Goal: Check status: Check status

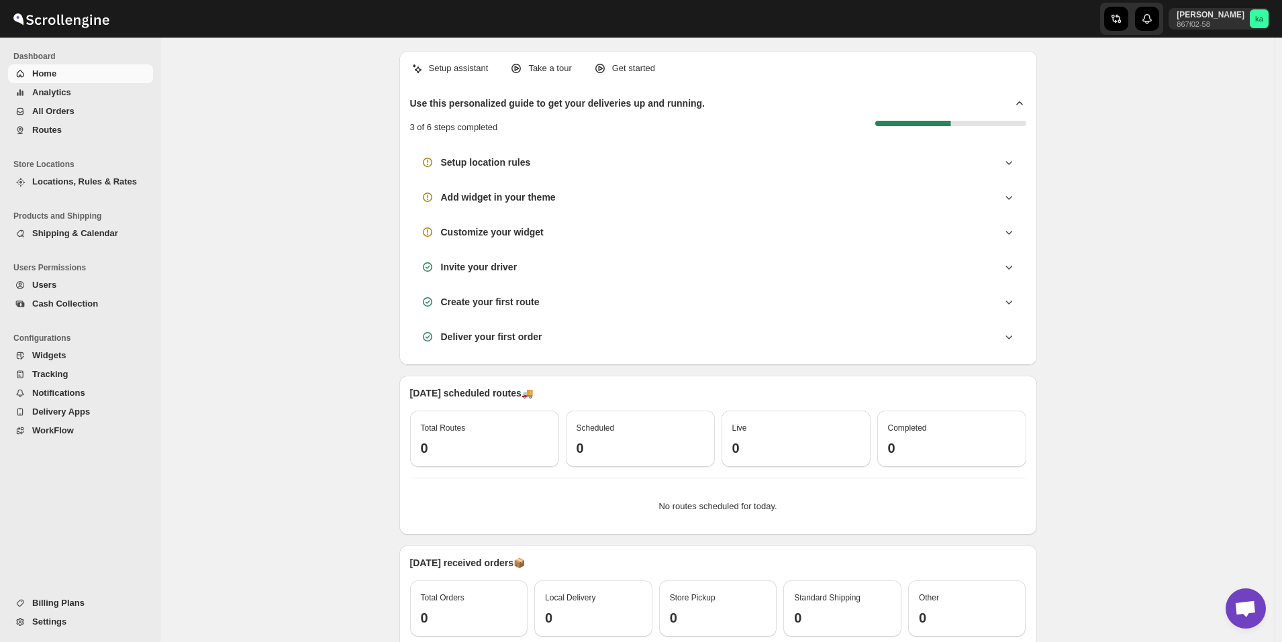
click at [58, 111] on span "All Orders" at bounding box center [53, 111] width 42 height 10
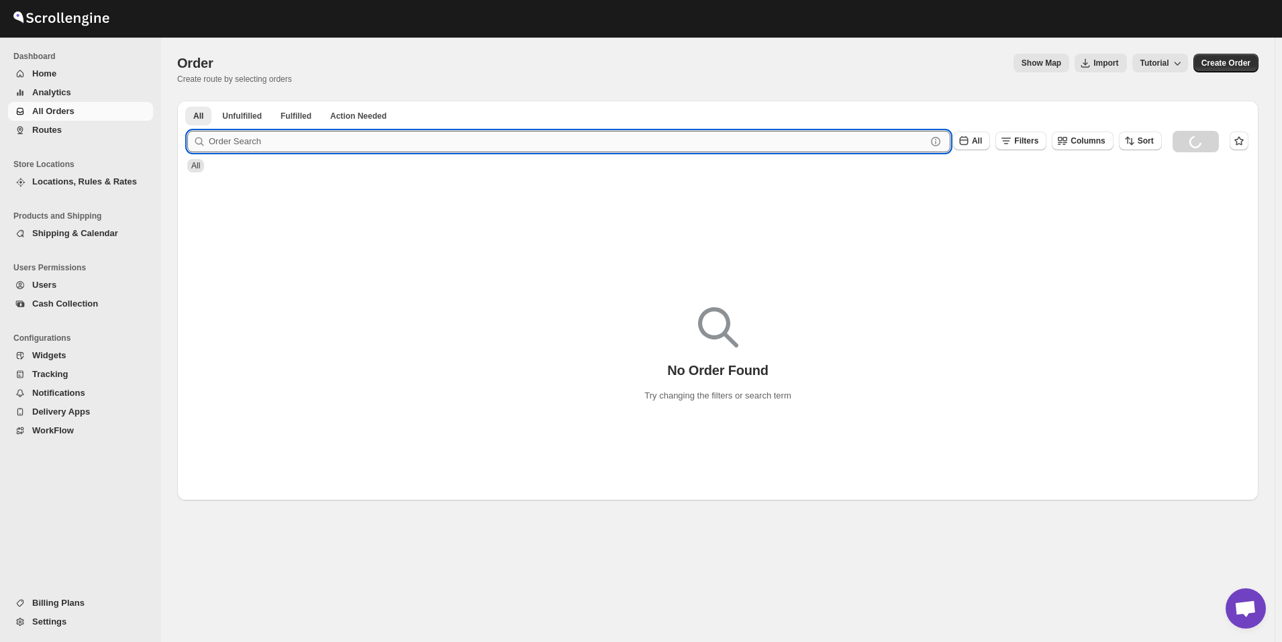
click at [469, 140] on input "text" at bounding box center [568, 141] width 718 height 21
paste input "10675"
type input "10675"
click at [187, 101] on button "Submit" at bounding box center [206, 108] width 38 height 14
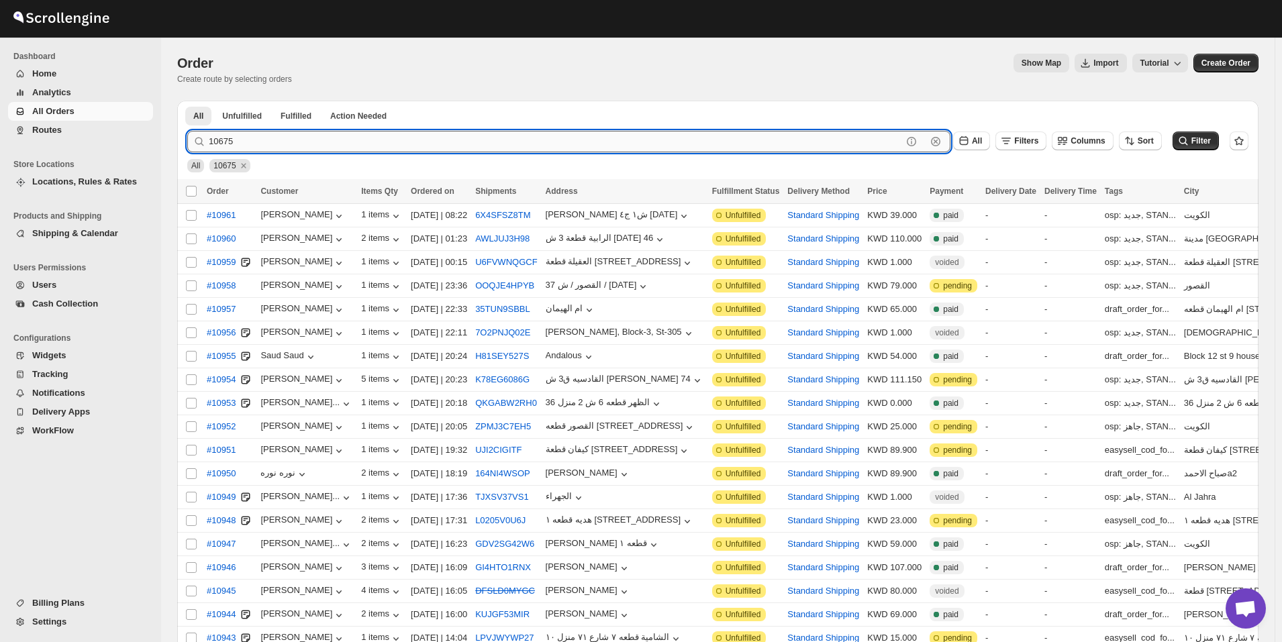
click at [187, 101] on button "Submit" at bounding box center [206, 108] width 38 height 14
click at [491, 142] on input "10675" at bounding box center [555, 141] width 693 height 21
click at [187, 101] on button "Submit" at bounding box center [206, 108] width 38 height 14
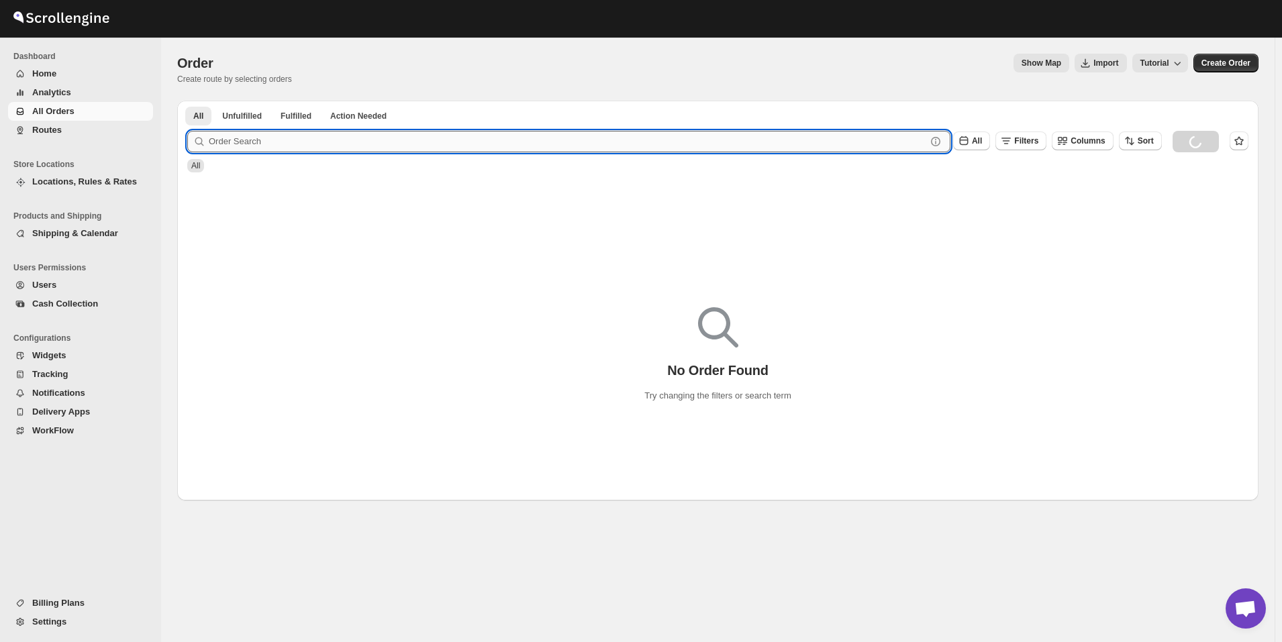
click at [460, 136] on input "text" at bounding box center [568, 141] width 718 height 21
paste input "10805"
type input "10805"
click at [187, 101] on button "Submit" at bounding box center [206, 108] width 38 height 14
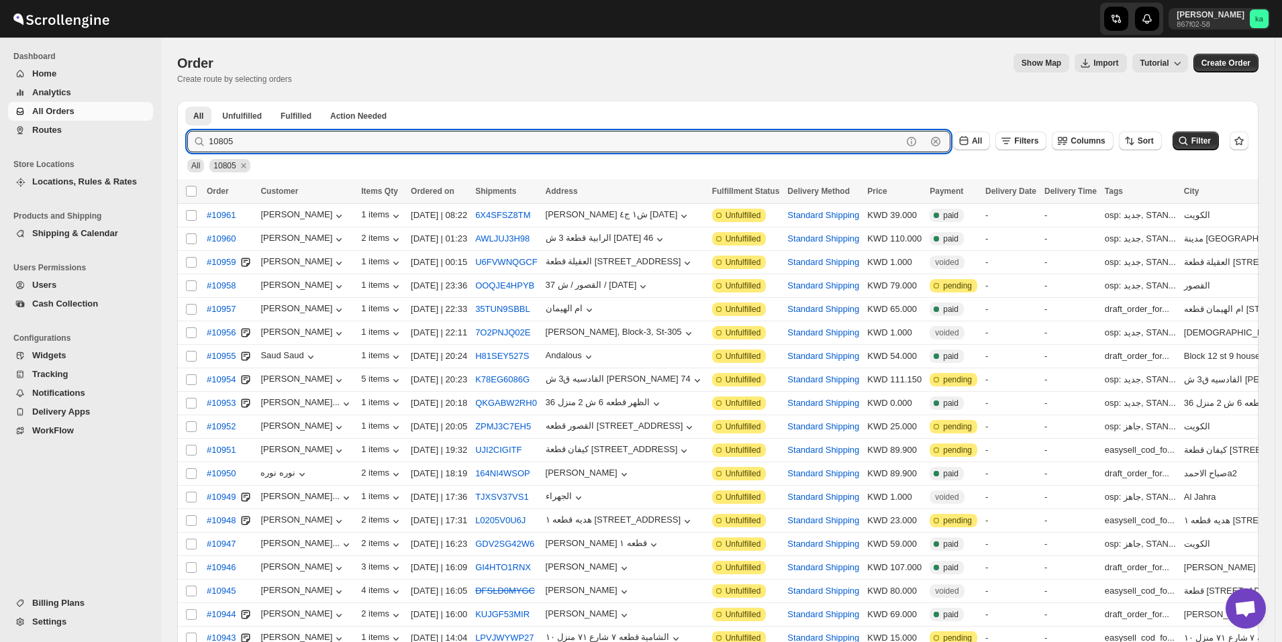
click at [187, 101] on button "Submit" at bounding box center [206, 108] width 38 height 14
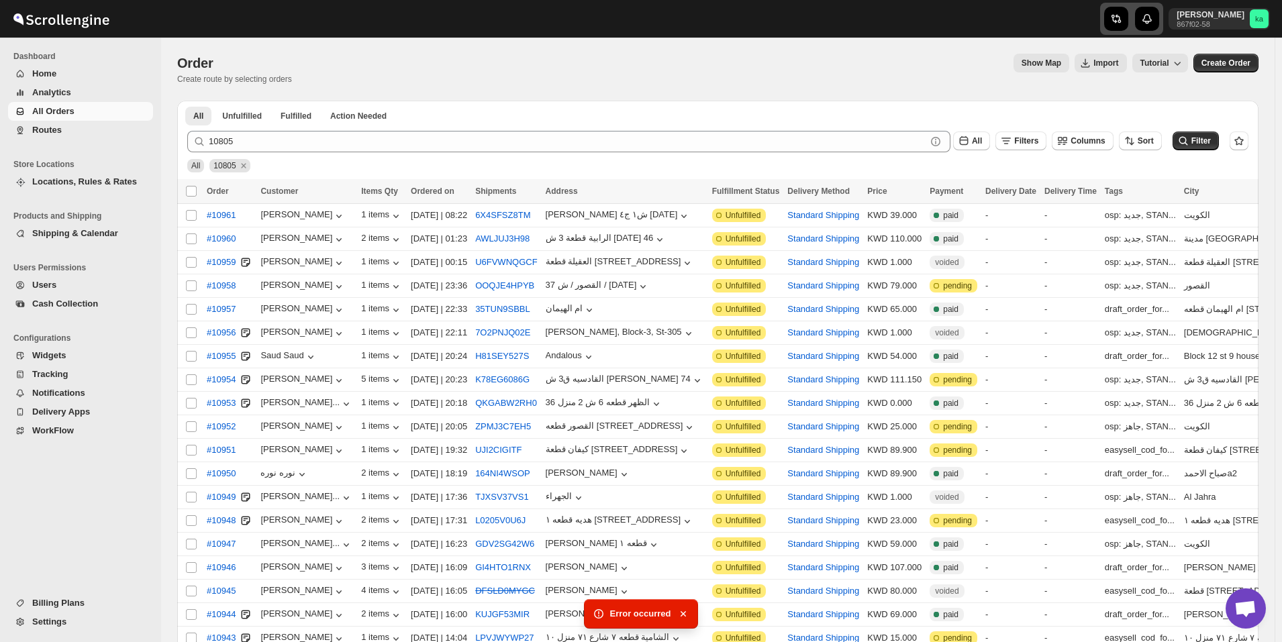
click at [1123, 17] on icon "button" at bounding box center [1116, 18] width 13 height 13
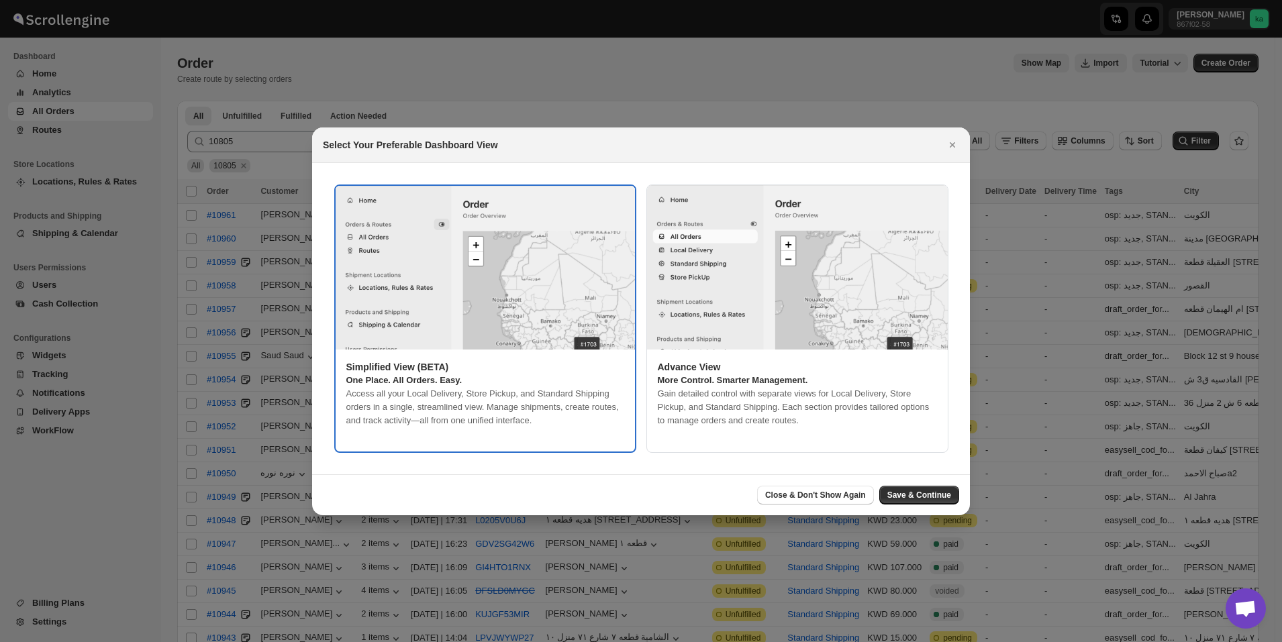
click at [563, 326] on img ":rs:" at bounding box center [485, 268] width 299 height 164
click at [920, 495] on span "Save & Continue" at bounding box center [919, 495] width 64 height 11
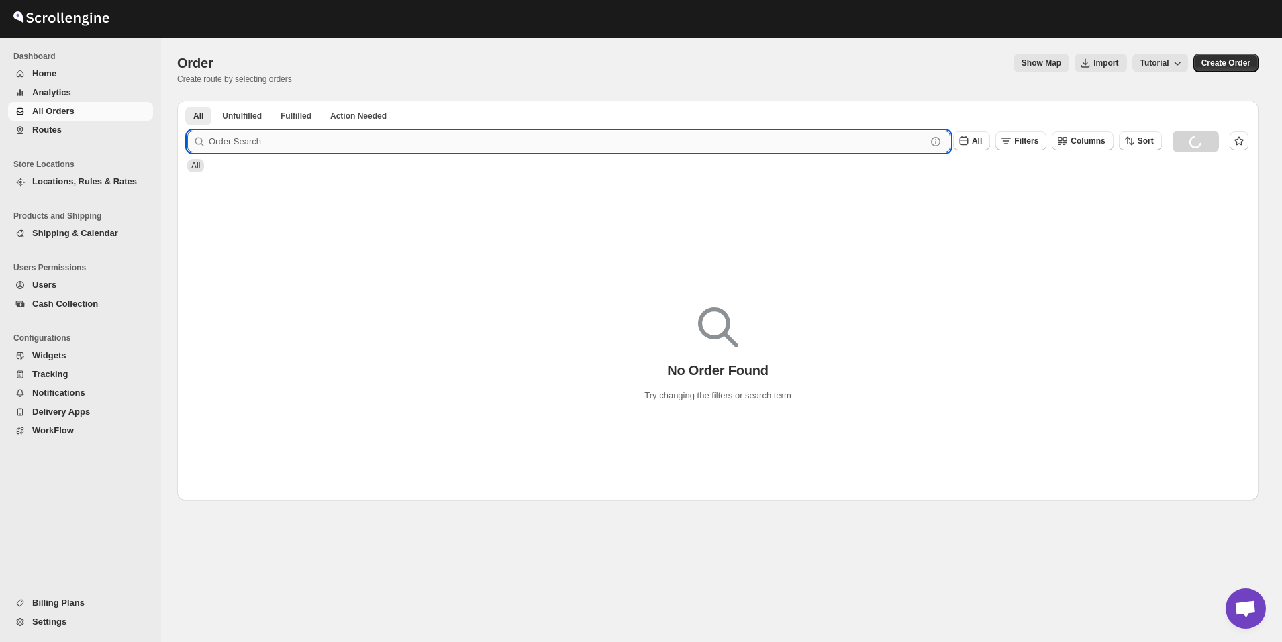
click at [369, 135] on input "text" at bounding box center [568, 141] width 718 height 21
paste input "10805"
click at [187, 101] on button "Submit" at bounding box center [206, 108] width 38 height 14
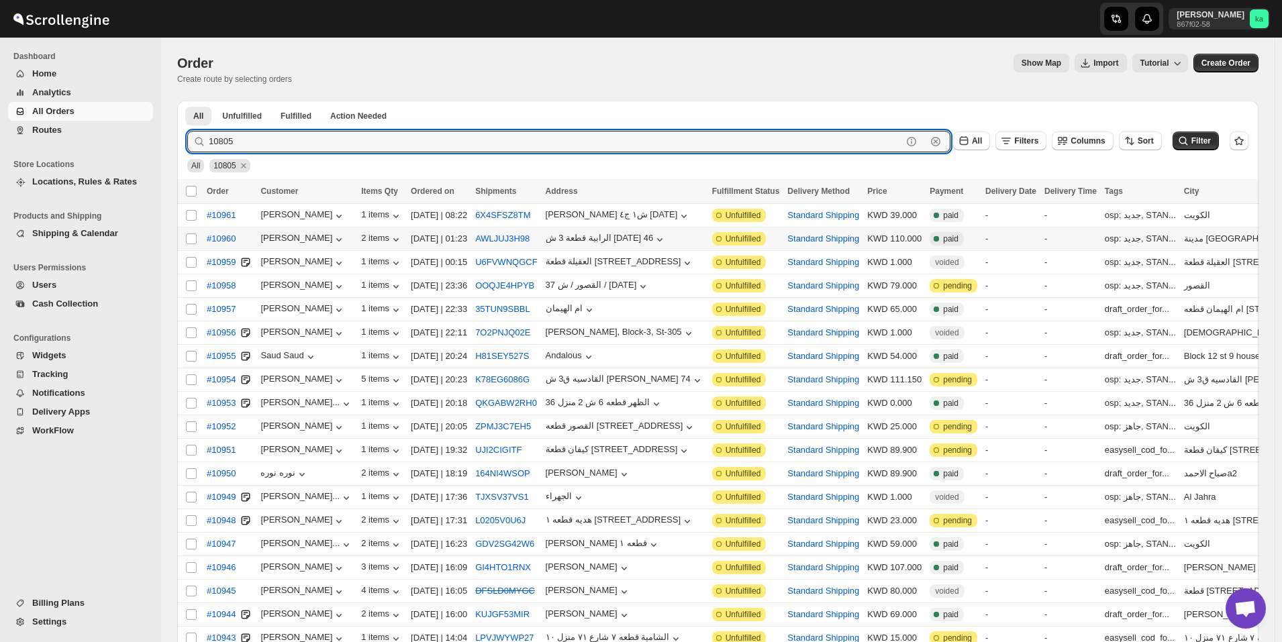
click at [187, 101] on button "Submit" at bounding box center [206, 108] width 38 height 14
click at [366, 140] on input "10805" at bounding box center [555, 141] width 693 height 21
paste input "30"
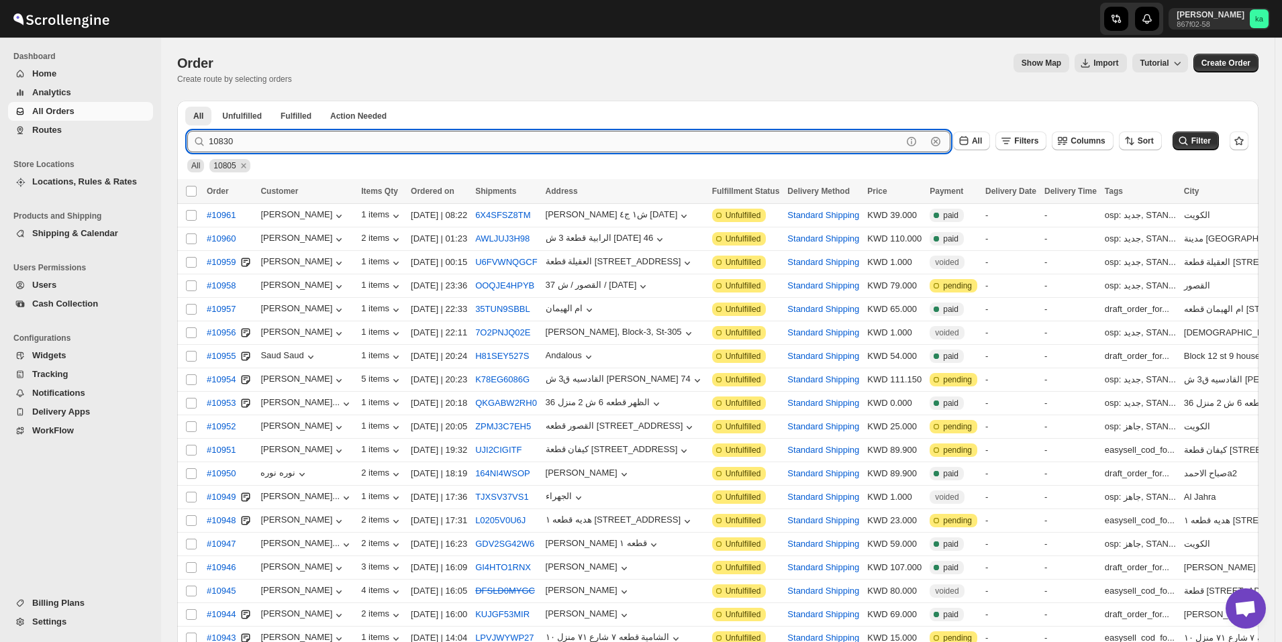
type input "10830"
click at [187, 101] on button "Submit" at bounding box center [206, 108] width 38 height 14
drag, startPoint x: 362, startPoint y: 140, endPoint x: 318, endPoint y: 148, distance: 45.7
click at [362, 140] on input "10830" at bounding box center [555, 141] width 693 height 21
click at [244, 167] on icon "Remove 10830" at bounding box center [243, 165] width 5 height 5
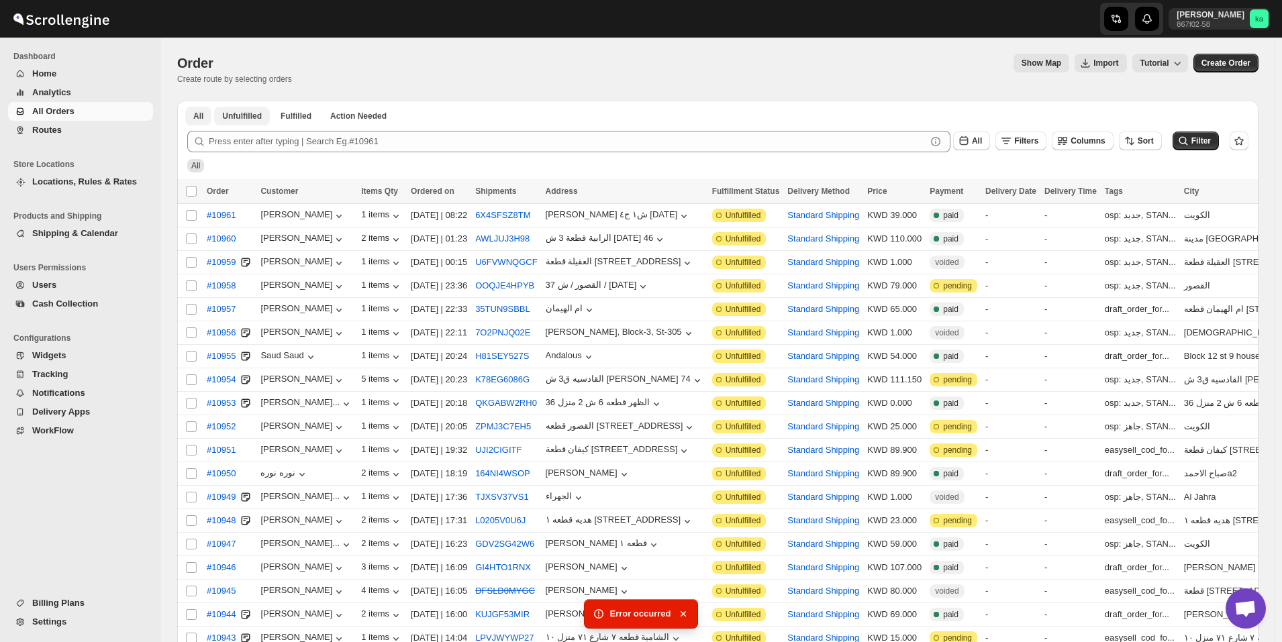
click at [232, 116] on span "Unfulfilled" at bounding box center [242, 116] width 40 height 11
click at [208, 122] on button "All" at bounding box center [198, 116] width 26 height 19
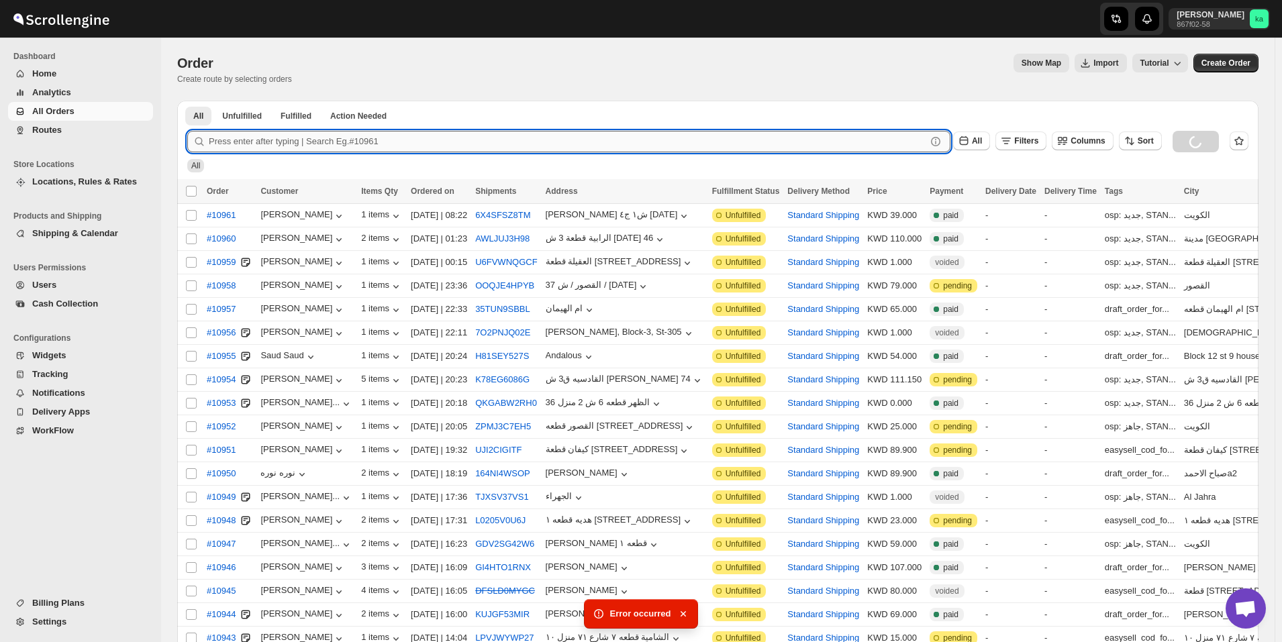
click at [227, 140] on input "text" at bounding box center [568, 141] width 718 height 21
paste input "10830"
type input "10830"
click at [187, 101] on button "Submit" at bounding box center [206, 108] width 38 height 14
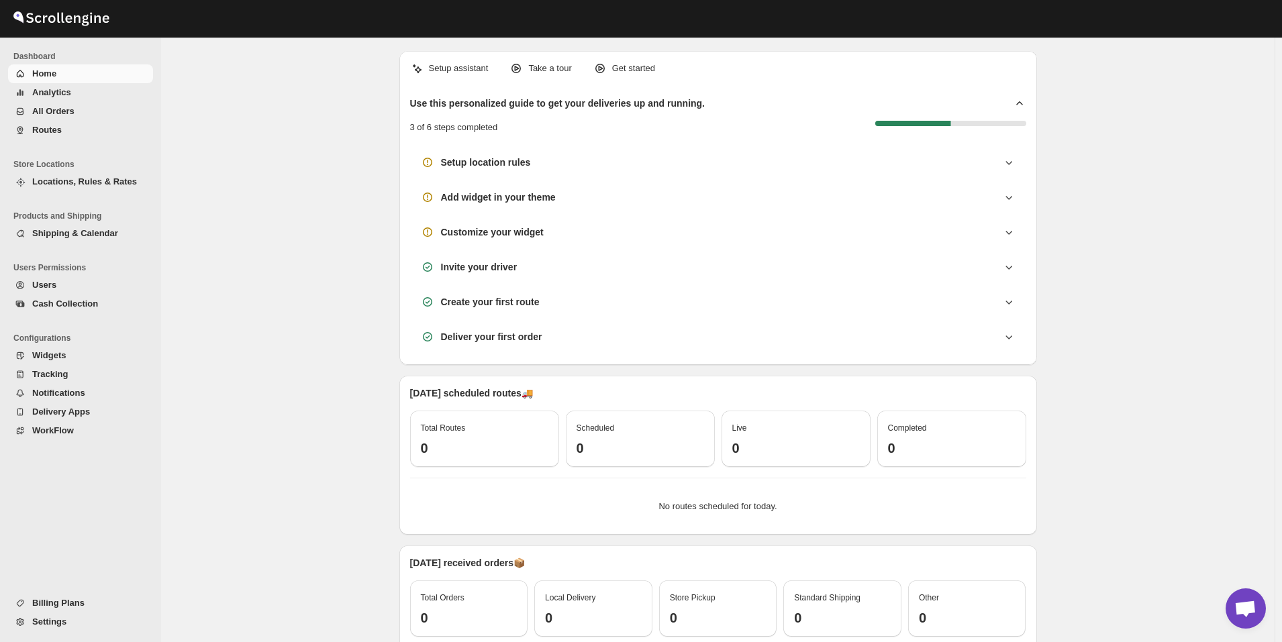
click at [90, 115] on span "All Orders" at bounding box center [91, 111] width 118 height 13
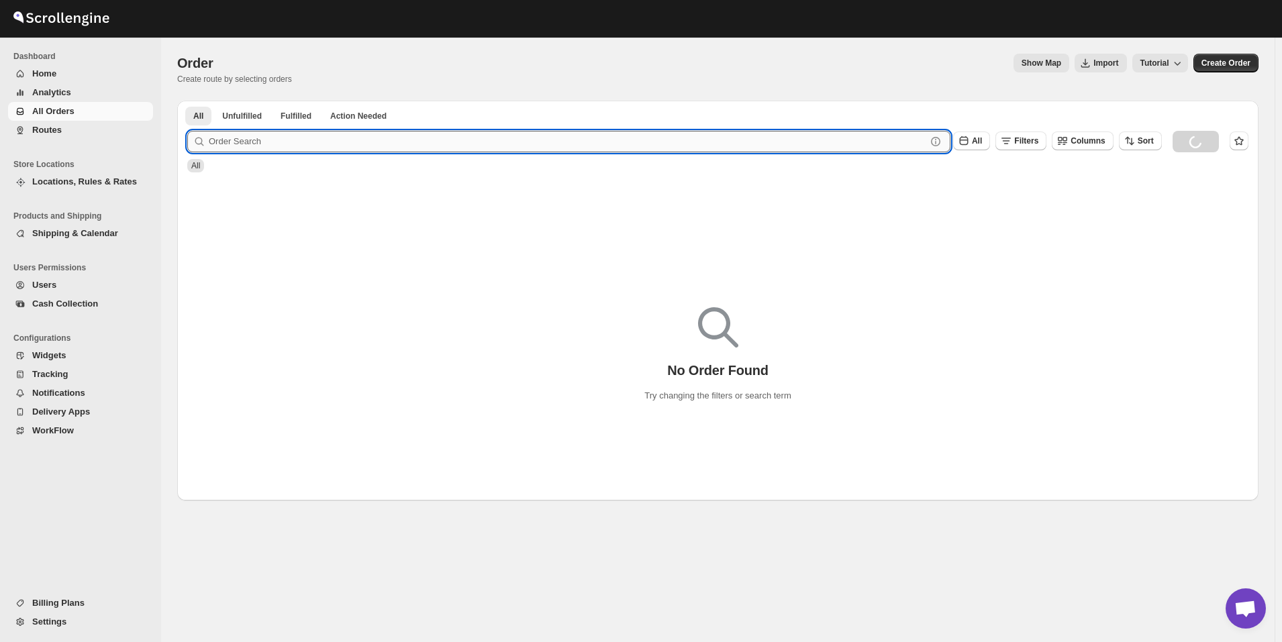
click at [458, 144] on input "text" at bounding box center [568, 141] width 718 height 21
paste input "10817"
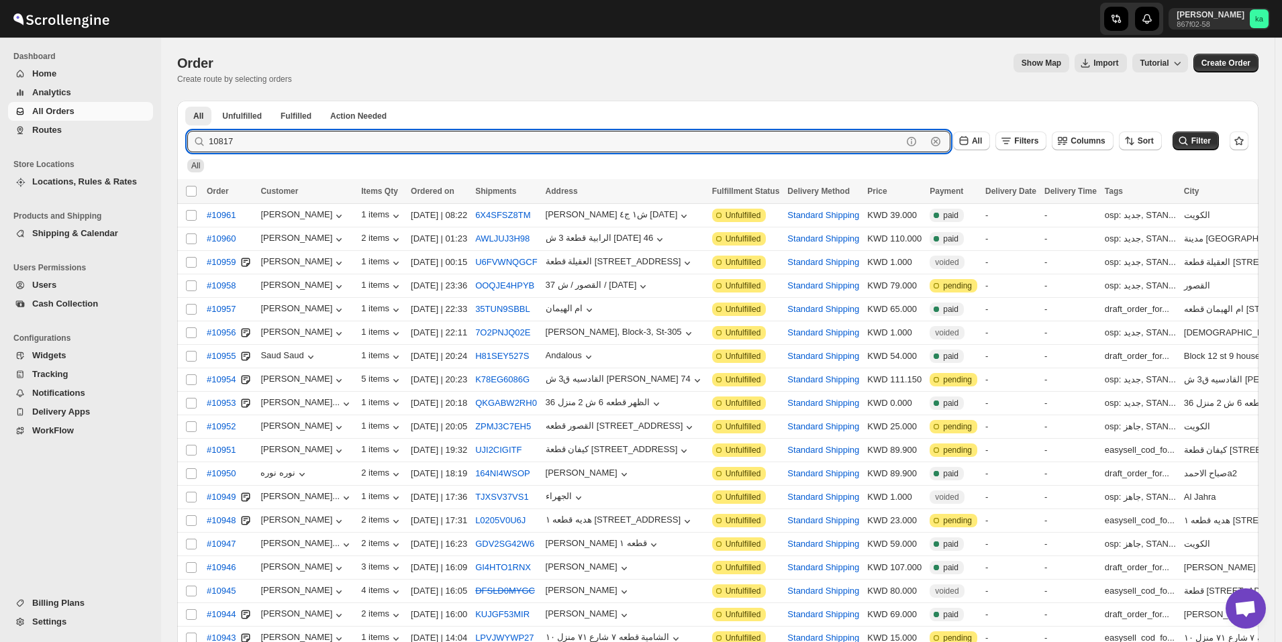
type input "10817"
click at [187, 101] on button "Submit" at bounding box center [206, 108] width 38 height 14
click at [658, 145] on input "10817" at bounding box center [555, 141] width 693 height 21
click at [187, 101] on button "Submit" at bounding box center [206, 108] width 38 height 14
